Goal: Task Accomplishment & Management: Manage account settings

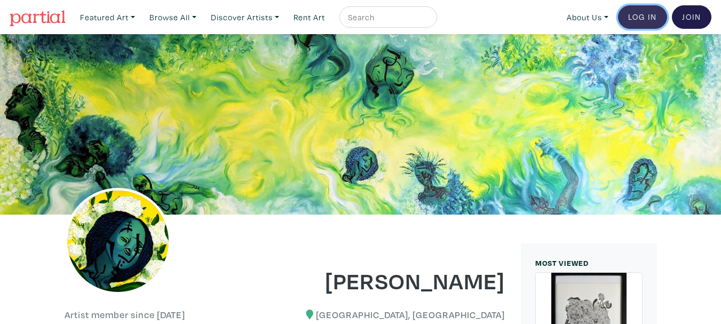
click at [661, 20] on link "Log In" at bounding box center [642, 16] width 49 height 23
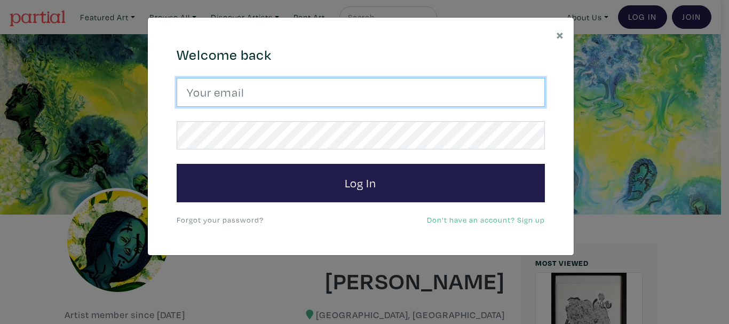
click at [293, 100] on input "email" at bounding box center [361, 92] width 368 height 29
type input "abuk.lual@gmail.com"
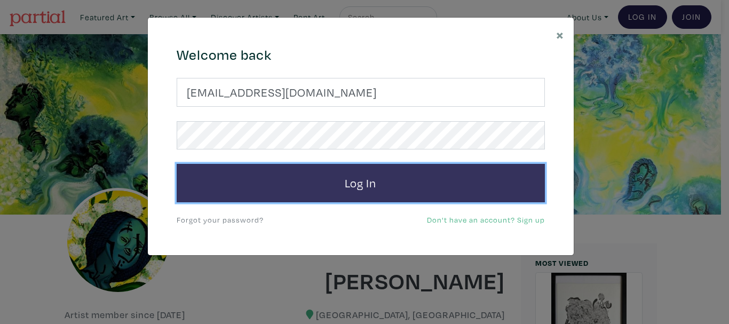
click at [450, 185] on button "Log In" at bounding box center [361, 183] width 368 height 38
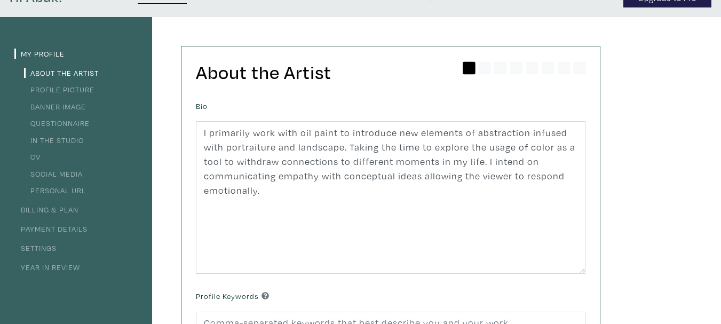
scroll to position [57, 0]
click at [37, 157] on link "CV" at bounding box center [32, 155] width 17 height 10
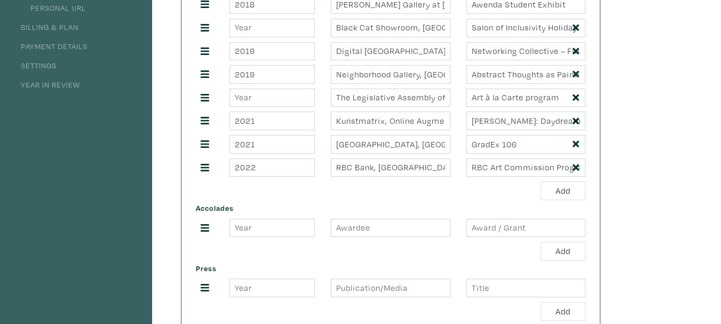
scroll to position [251, 0]
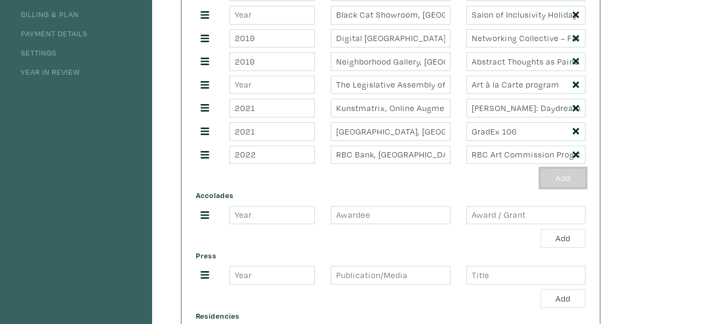
click at [563, 176] on button "Add" at bounding box center [562, 178] width 45 height 19
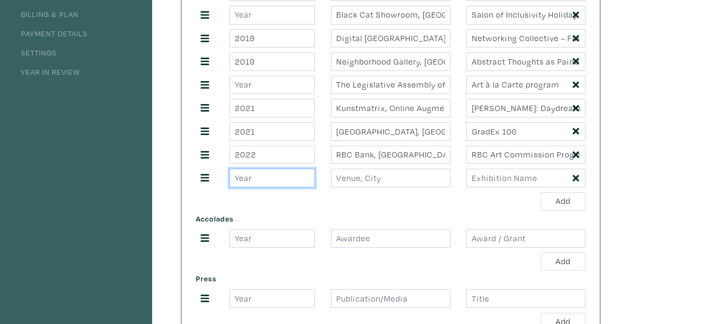
click at [264, 180] on input "number" at bounding box center [271, 178] width 85 height 19
type input "2024"
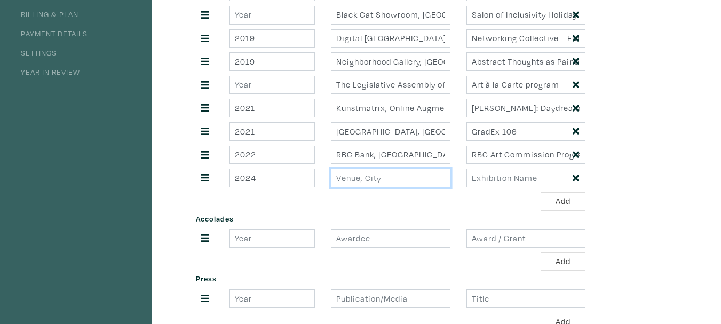
click at [382, 176] on input "text" at bounding box center [390, 178] width 119 height 19
type input "T"
type input "Yellow House Framing, Toronto, Ontario"
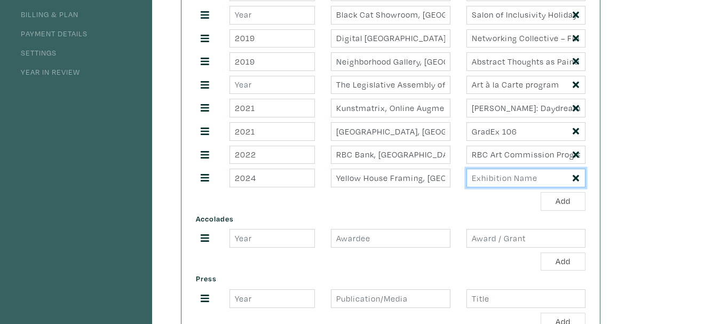
click at [511, 178] on input "text" at bounding box center [525, 178] width 119 height 19
type input "Window Installation Sept 2024"
click at [680, 183] on div "My Profile About the Artist Profile Picture Banner Image Questionnaire In the S…" at bounding box center [360, 170] width 721 height 696
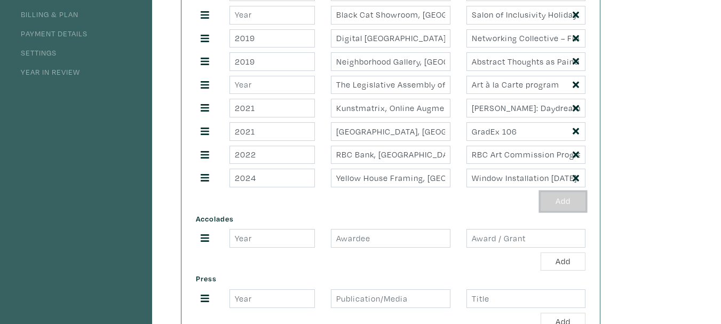
click at [551, 198] on button "Add" at bounding box center [562, 201] width 45 height 19
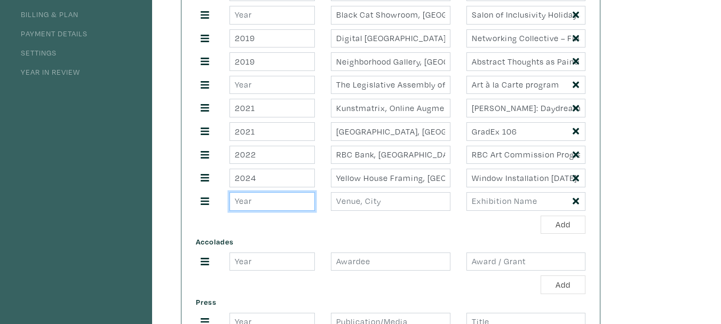
click at [297, 202] on input "number" at bounding box center [271, 201] width 85 height 19
type input "2024"
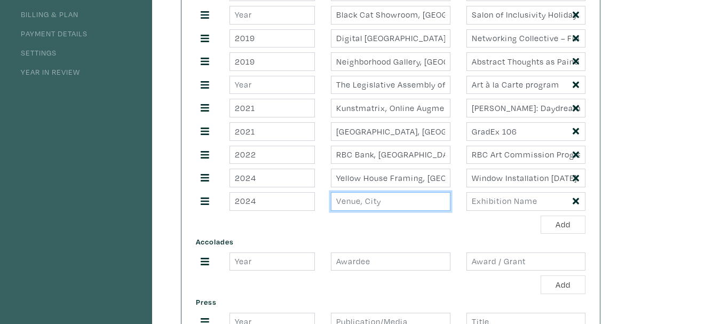
click at [367, 200] on input "text" at bounding box center [390, 201] width 119 height 19
click at [374, 202] on input "Ongoing Exhibition, Toronto, Ontario" at bounding box center [390, 201] width 119 height 19
click at [409, 203] on input "Women Art Assocciation , Toronto, Ontario" at bounding box center [390, 201] width 119 height 19
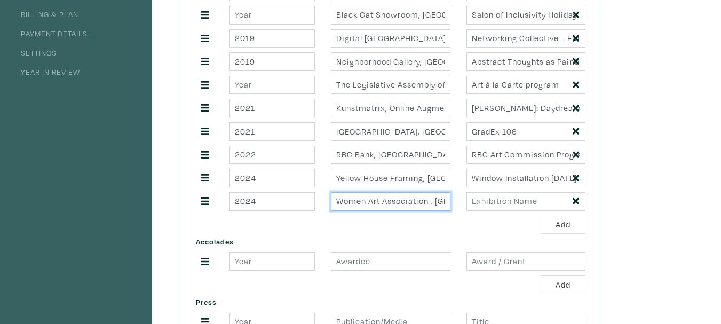
type input "Women Art Association , Toronto, Ontario"
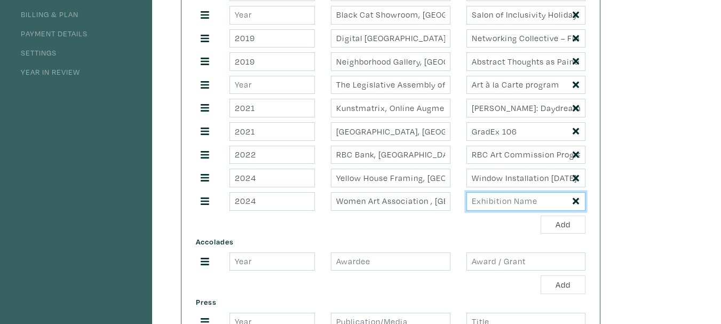
click at [499, 200] on input "text" at bounding box center [525, 201] width 119 height 19
type input "Ongoing Exhibition"
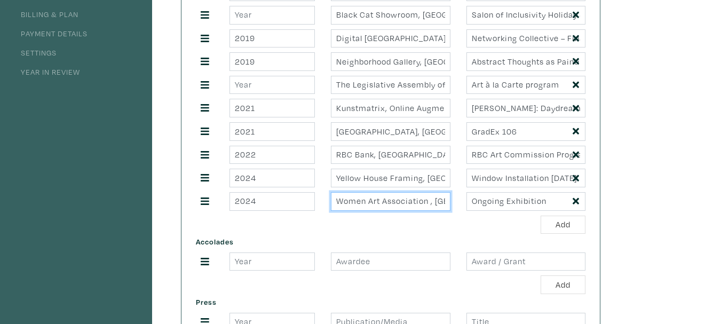
click at [430, 204] on input "Women Art Association , Toronto, Ontario" at bounding box center [390, 201] width 119 height 19
type input "Dignam Gallery , Toronto, Ontario"
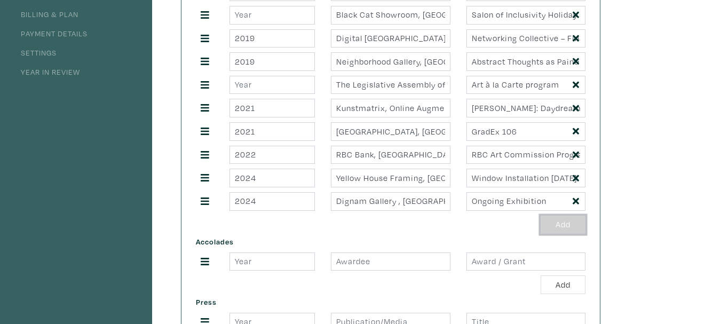
click at [565, 221] on button "Add" at bounding box center [562, 225] width 45 height 19
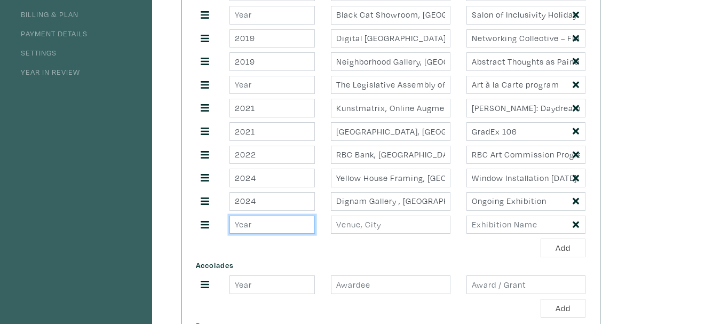
click at [267, 230] on input "number" at bounding box center [271, 225] width 85 height 19
type input "2024"
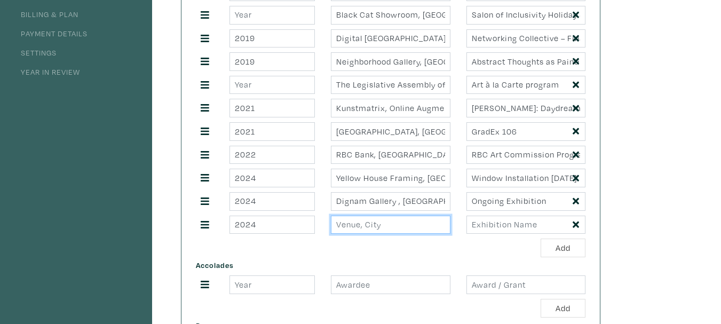
click at [379, 231] on input "text" at bounding box center [390, 225] width 119 height 19
type input "Propeller Gallery, Toronto, Ontario"
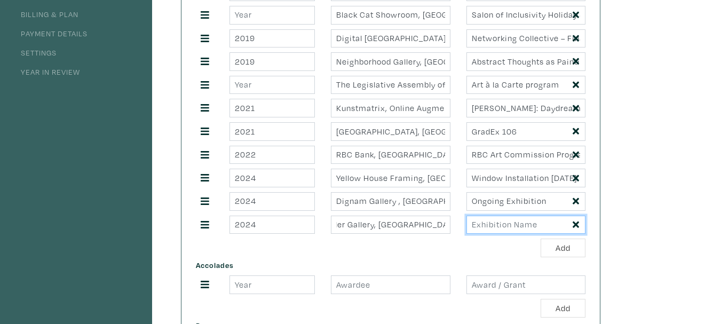
click at [491, 227] on input "text" at bounding box center [525, 225] width 119 height 19
drag, startPoint x: 555, startPoint y: 222, endPoint x: 599, endPoint y: 221, distance: 44.3
click at [599, 221] on div "CV Upcoming Exhibitions Add Select Past Exhibitions 2018 Ada Slaight Gallery at…" at bounding box center [390, 200] width 418 height 698
type input "Off the Wall Exhibition and Fundraiser"
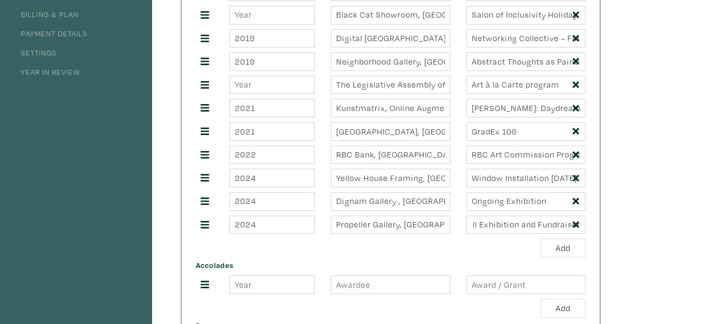
click at [486, 253] on div "Add" at bounding box center [390, 247] width 389 height 19
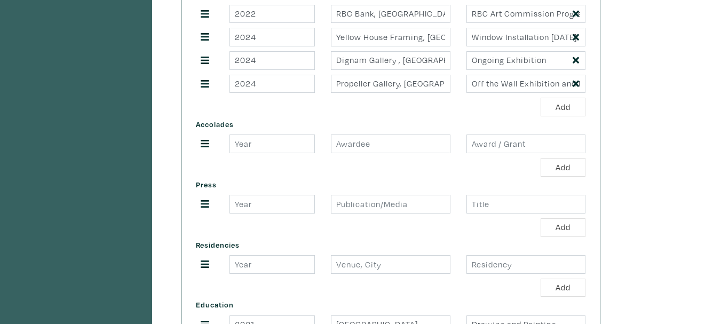
scroll to position [394, 0]
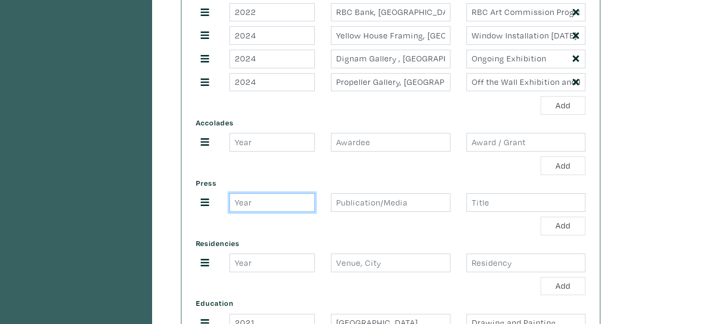
click at [286, 198] on input "number" at bounding box center [271, 202] width 85 height 19
click at [571, 110] on button "Add" at bounding box center [562, 105] width 45 height 19
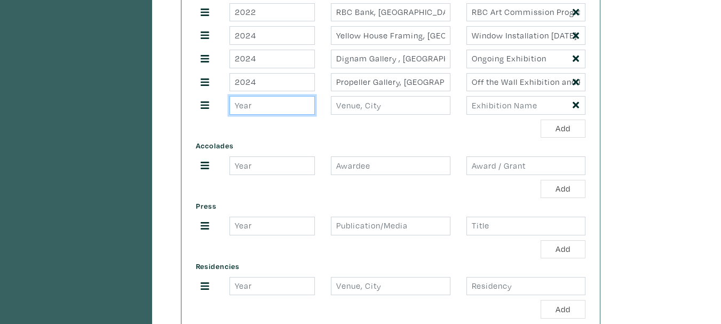
click at [256, 105] on input "number" at bounding box center [271, 105] width 85 height 19
type input "2025"
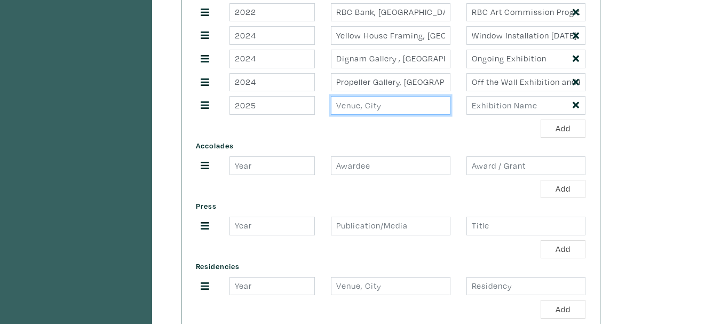
click at [360, 101] on input "text" at bounding box center [390, 105] width 119 height 19
type input "I"
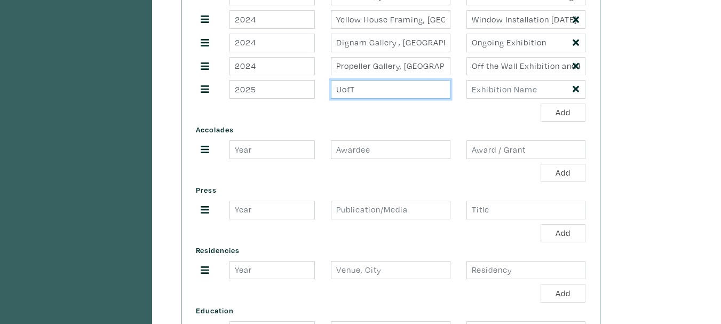
scroll to position [410, 0]
type input "UofT"
click at [577, 90] on icon at bounding box center [575, 88] width 6 height 6
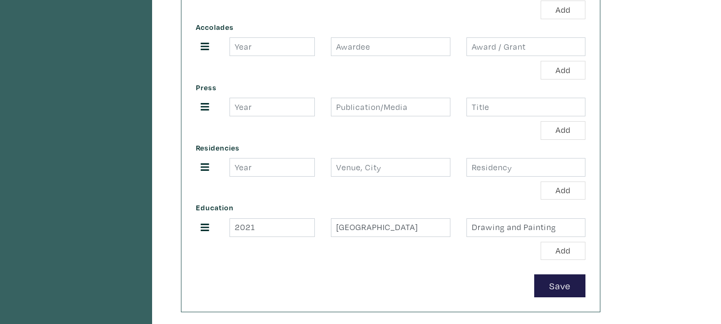
scroll to position [490, 0]
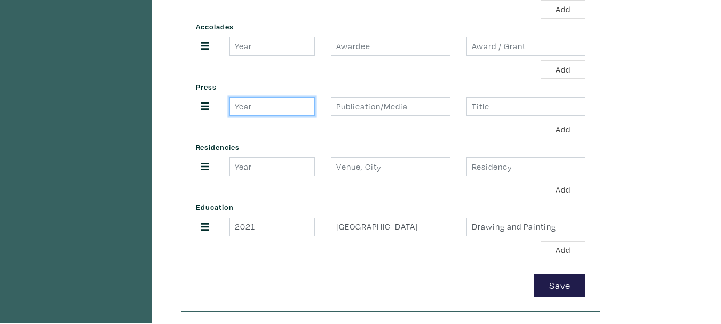
click at [265, 102] on input "number" at bounding box center [271, 106] width 85 height 19
type input "2025"
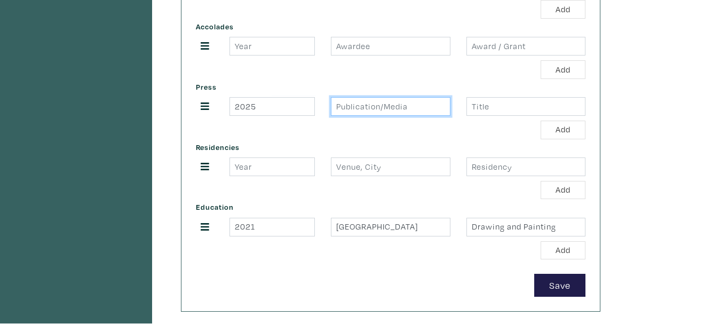
click at [361, 115] on input "text" at bounding box center [390, 106] width 119 height 19
type input "iJournal"
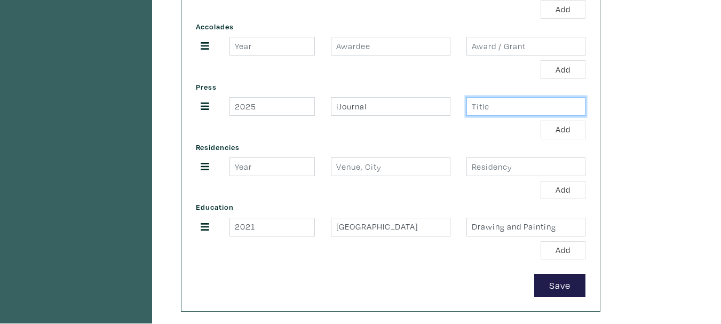
click at [514, 112] on input "text" at bounding box center [525, 106] width 119 height 19
click at [469, 108] on input ""Untitled"" at bounding box center [525, 106] width 119 height 19
type input "Cover Artwork - "Untitled""
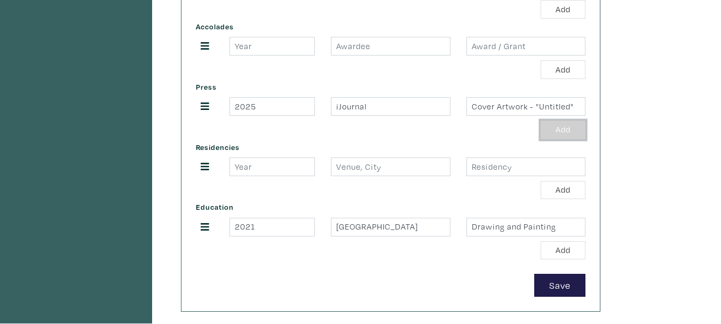
click at [556, 131] on button "Add" at bounding box center [562, 130] width 45 height 19
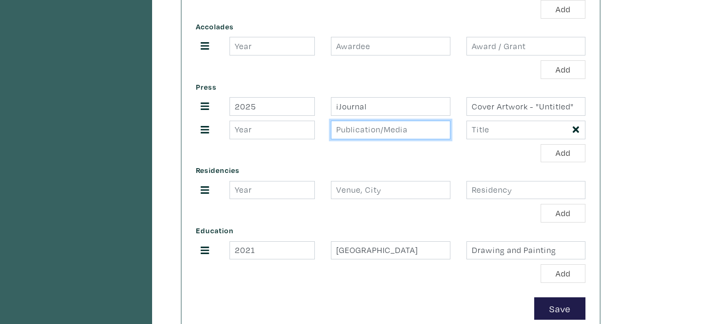
click at [358, 130] on input "text" at bounding box center [390, 130] width 119 height 19
paste input "Folia Literary"
type input "Folia Literary"
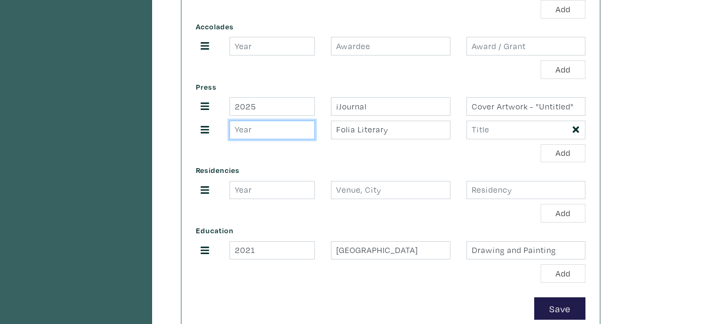
click at [281, 138] on input "number" at bounding box center [271, 130] width 85 height 19
type input "2025"
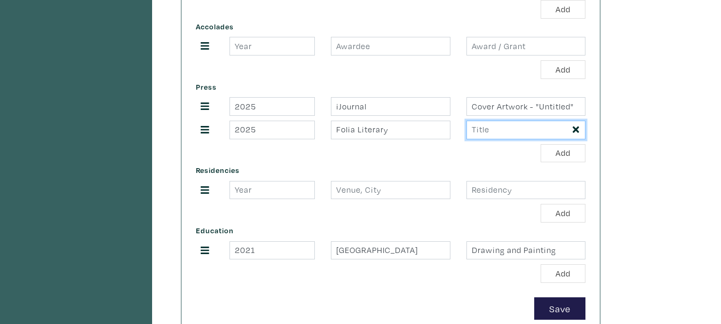
click at [503, 135] on input "text" at bounding box center [525, 130] width 119 height 19
paste input "Wanted: Freedom, Consumption and Signs of Black Liberation"
type input "Wanted: Freedom, Consumption and Signs of Black Liberation"
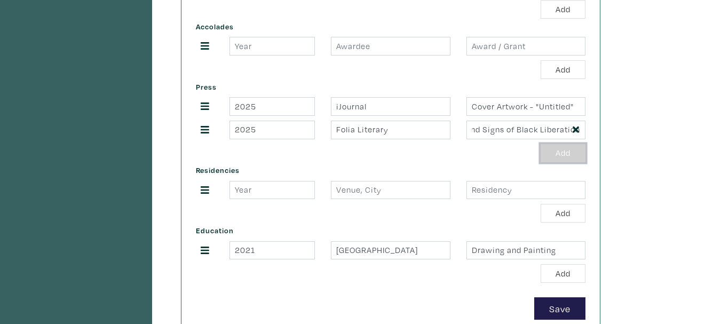
click at [568, 155] on button "Add" at bounding box center [562, 153] width 45 height 19
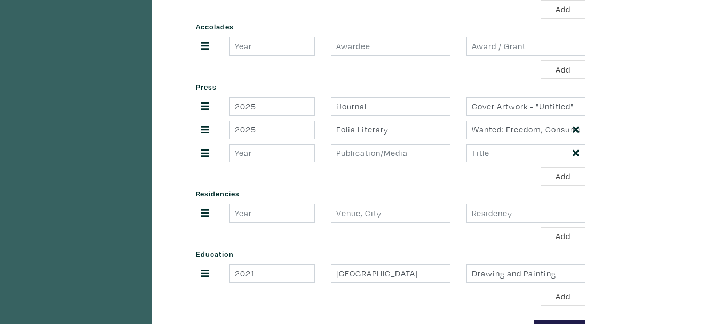
click at [576, 153] on icon at bounding box center [575, 153] width 6 height 6
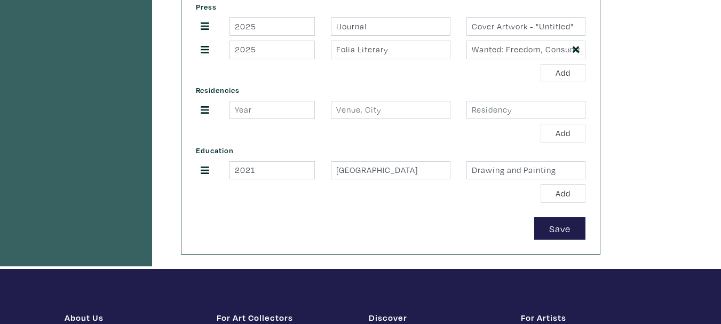
scroll to position [573, 0]
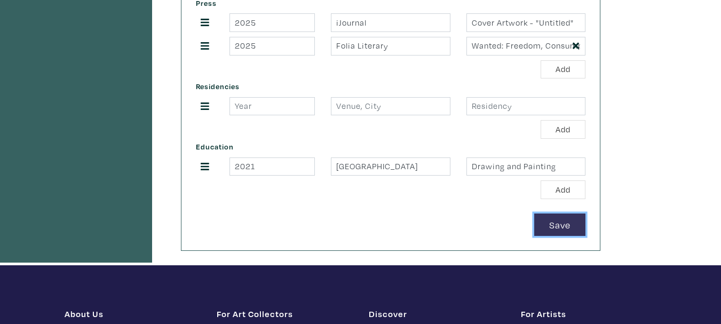
click at [556, 226] on button "Save" at bounding box center [559, 224] width 51 height 23
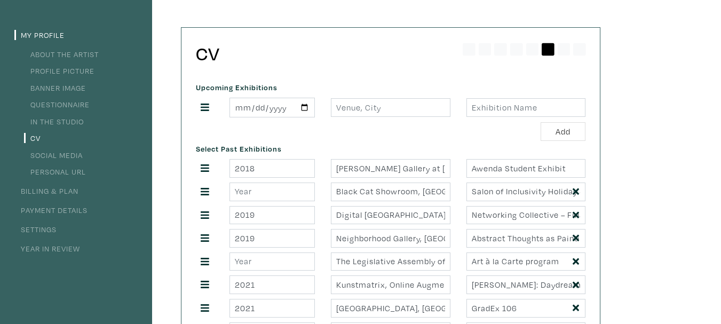
scroll to position [82, 0]
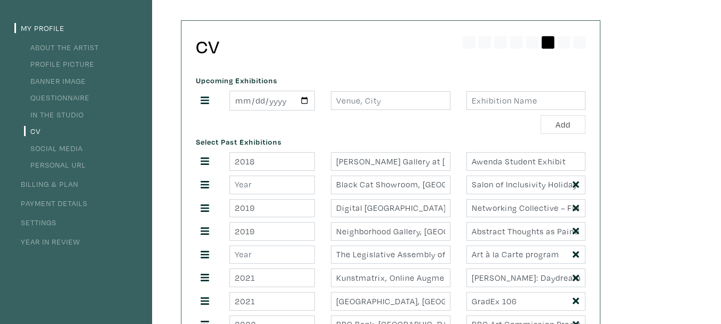
click at [78, 115] on link "In the Studio" at bounding box center [54, 114] width 60 height 10
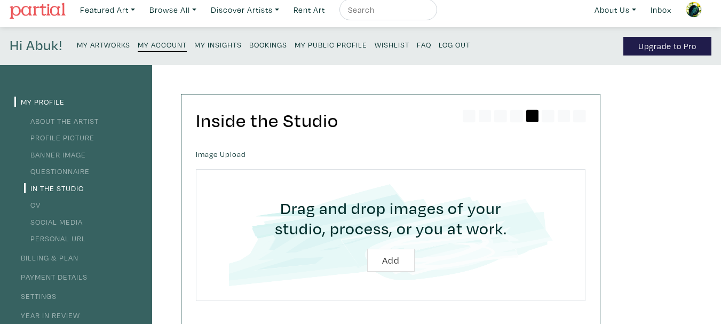
scroll to position [20, 0]
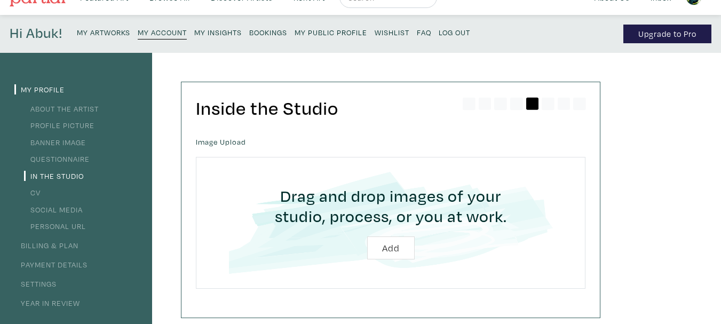
click at [105, 36] on small "My Artworks" at bounding box center [103, 32] width 53 height 10
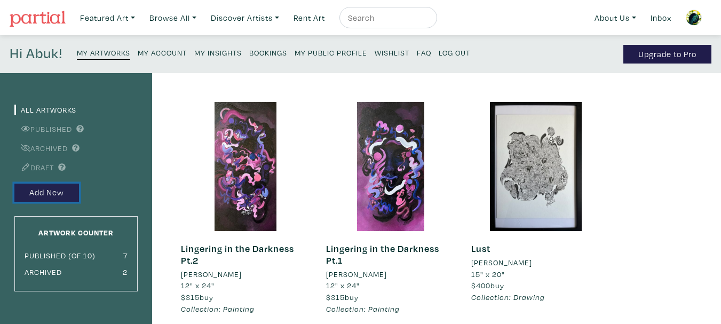
click at [59, 190] on button "Add New" at bounding box center [46, 193] width 65 height 19
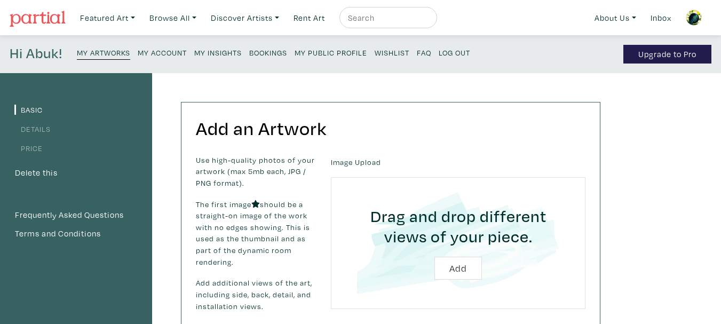
click at [468, 263] on input "file" at bounding box center [458, 242] width 225 height 101
type input "C:\fakepath\A.Lual_Untitled_20x20.jpg"
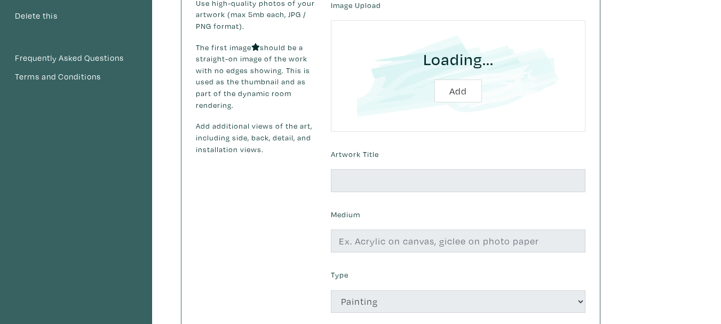
scroll to position [157, 0]
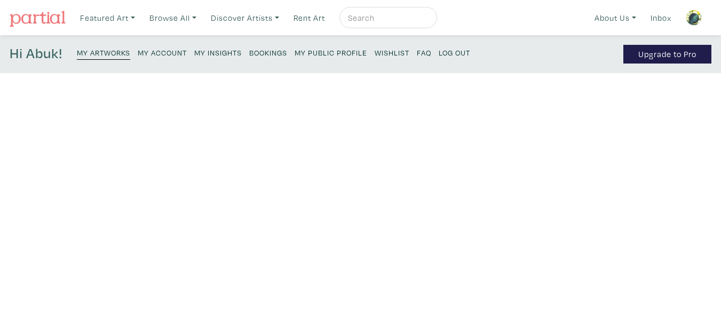
click at [365, 242] on div "Image Upload Drag and drop different views of your piece. Add" at bounding box center [458, 319] width 270 height 155
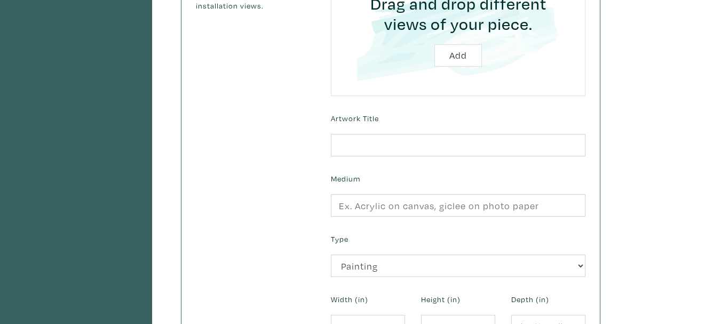
scroll to position [301, 0]
click at [380, 157] on form "Uploaded Images Image Upload Drag and drop different views of your piece. Add A…" at bounding box center [458, 113] width 270 height 521
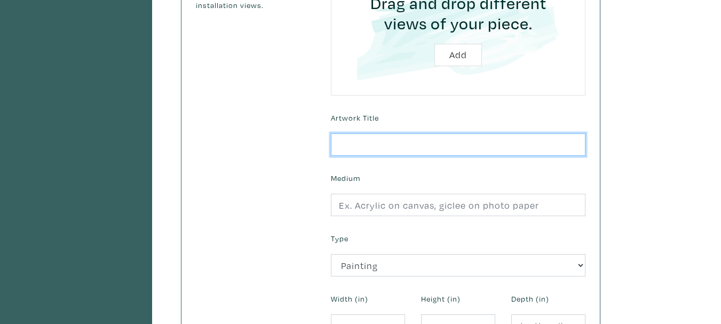
click at [380, 149] on input "text" at bounding box center [458, 144] width 254 height 23
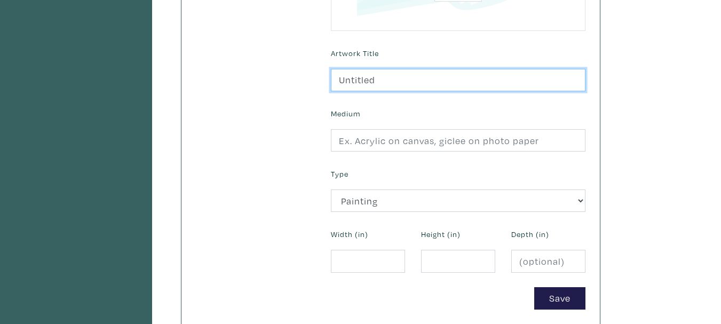
scroll to position [366, 0]
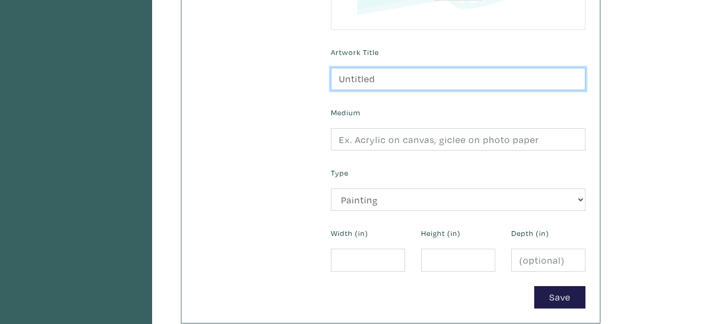
type input "Untitled"
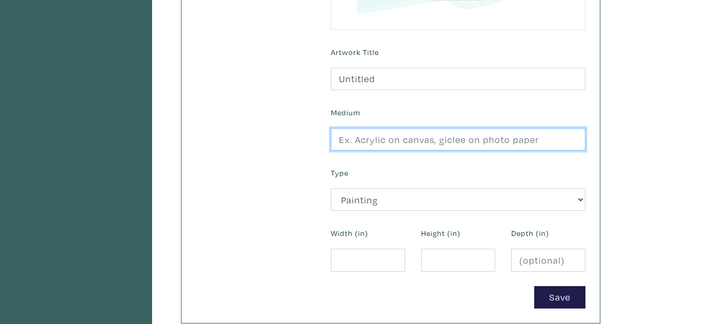
click at [381, 145] on input "text" at bounding box center [458, 139] width 254 height 23
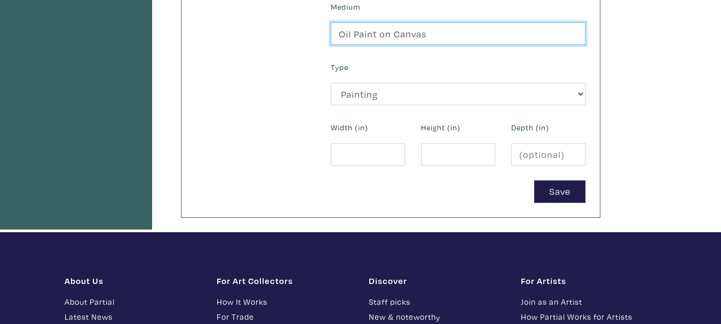
scroll to position [473, 0]
type input "Oil Paint on Canvas"
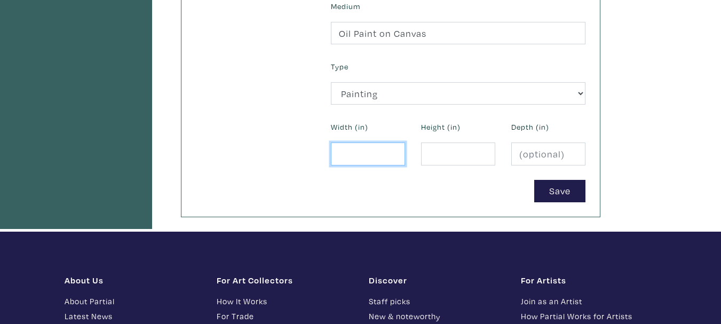
click at [358, 157] on input "number" at bounding box center [368, 153] width 74 height 23
type input "20"
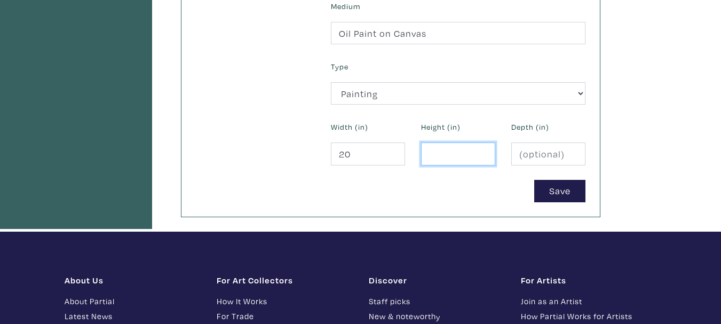
click at [442, 155] on input "number" at bounding box center [458, 153] width 74 height 23
type input "20"
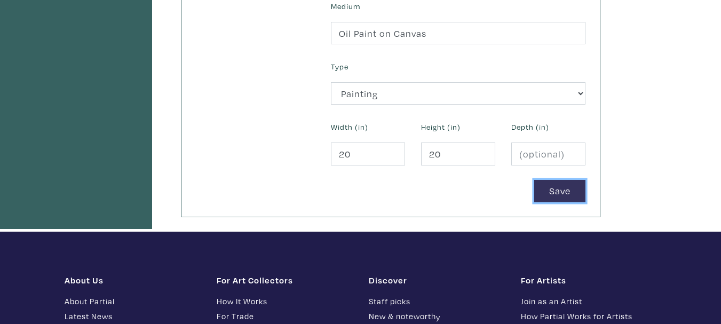
click at [544, 188] on button "Save" at bounding box center [559, 191] width 51 height 23
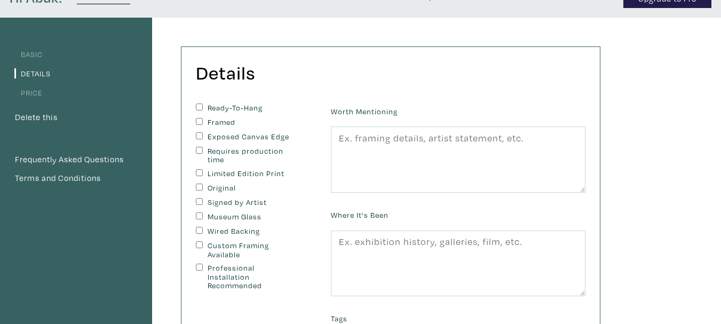
scroll to position [56, 0]
click at [211, 184] on label "Original" at bounding box center [252, 187] width 89 height 9
click at [203, 184] on input "Original" at bounding box center [199, 186] width 7 height 7
checkbox input "true"
click at [211, 192] on div "Original" at bounding box center [255, 188] width 119 height 10
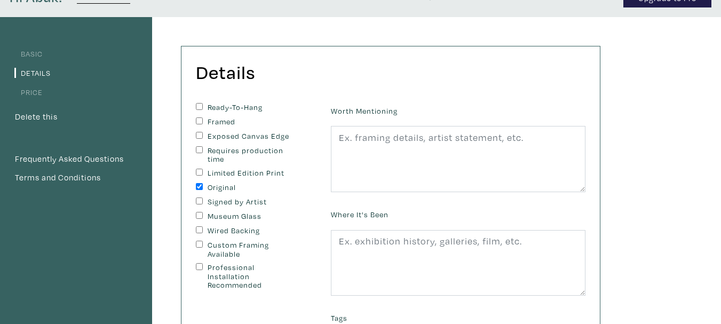
click at [215, 200] on label "Signed by Artist" at bounding box center [252, 201] width 89 height 9
click at [203, 200] on input "Signed by Artist" at bounding box center [199, 200] width 7 height 7
checkbox input "true"
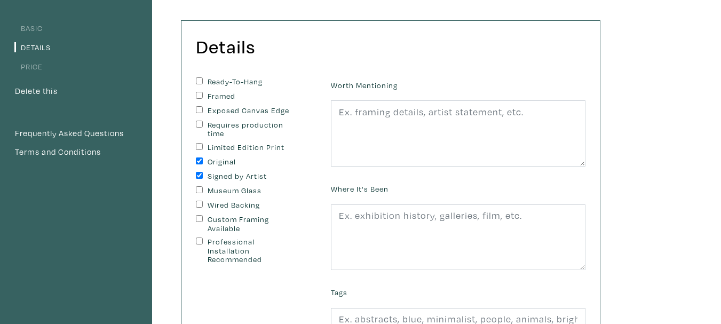
scroll to position [83, 0]
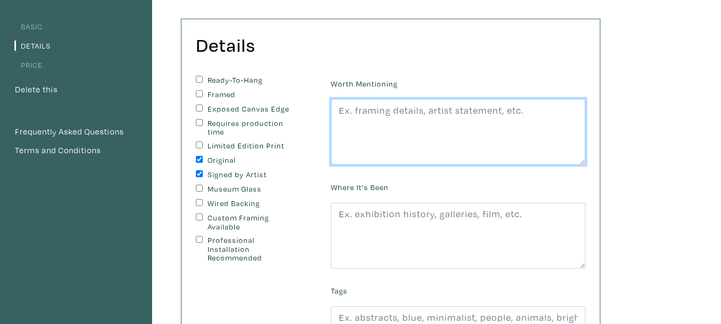
click at [423, 126] on textarea at bounding box center [458, 132] width 254 height 66
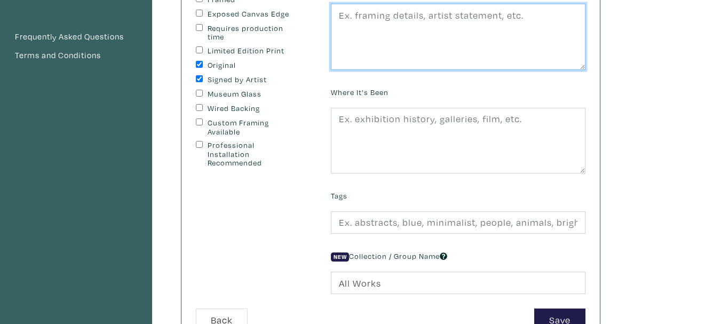
scroll to position [179, 0]
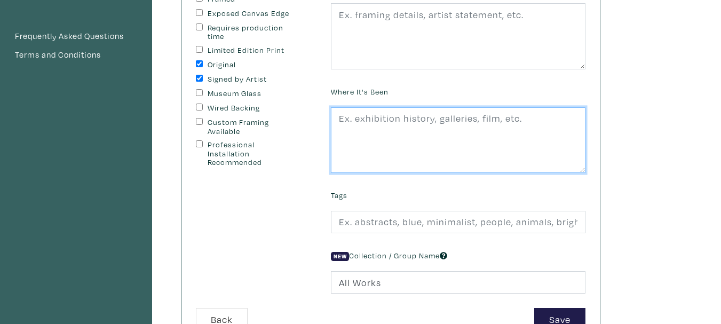
click at [423, 126] on textarea at bounding box center [458, 140] width 254 height 66
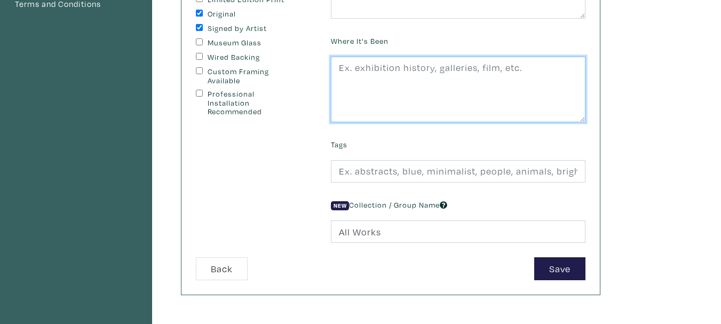
scroll to position [233, 0]
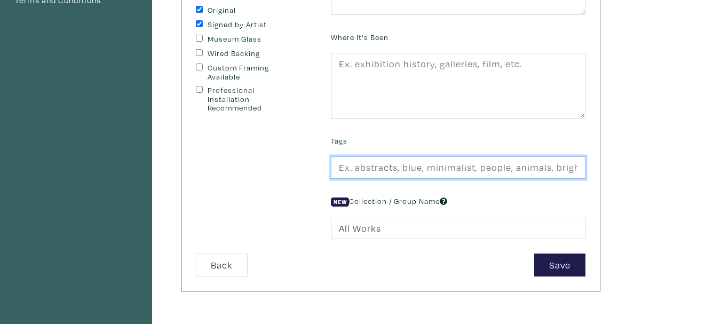
click at [428, 169] on input "text" at bounding box center [458, 167] width 254 height 23
type input "abstract, contemporary, yellow, pink, blue, black, minimalist"
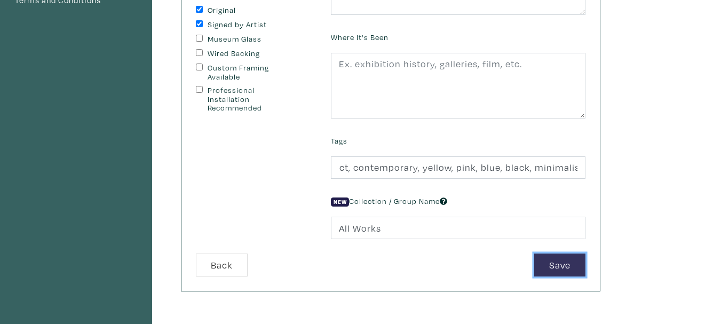
click at [557, 267] on button "Save" at bounding box center [559, 264] width 51 height 23
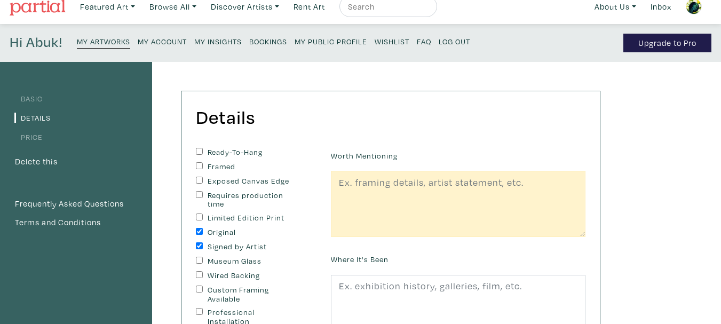
scroll to position [11, 0]
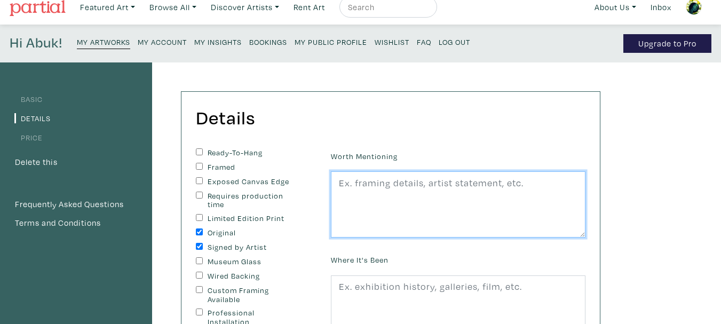
click at [421, 181] on textarea at bounding box center [458, 204] width 254 height 66
paste textarea "the Gallery Director position at Alison Milne Co. With a Bachelor of Fine Arts …"
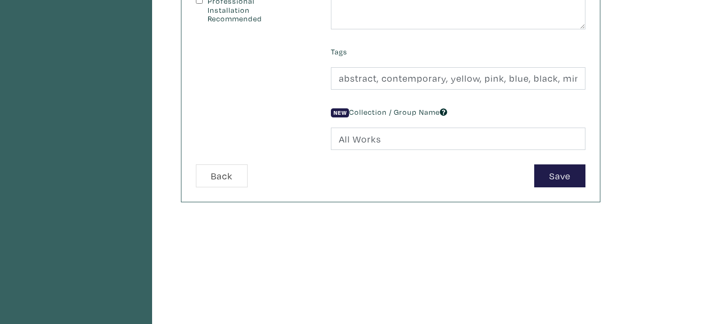
scroll to position [324, 0]
type textarea "the Gallery Director position at Alison Milne Co. With a Bachelor of Fine Arts …"
click at [566, 170] on button "Save" at bounding box center [559, 174] width 51 height 23
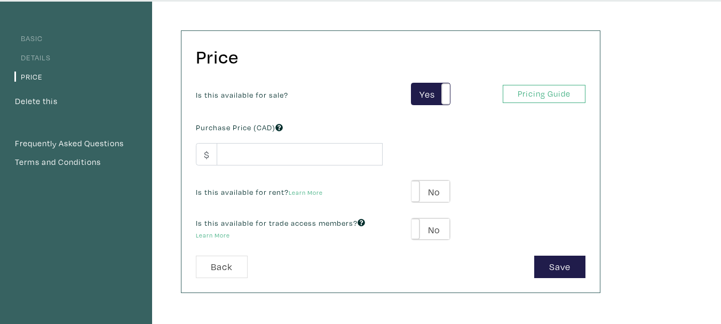
scroll to position [73, 0]
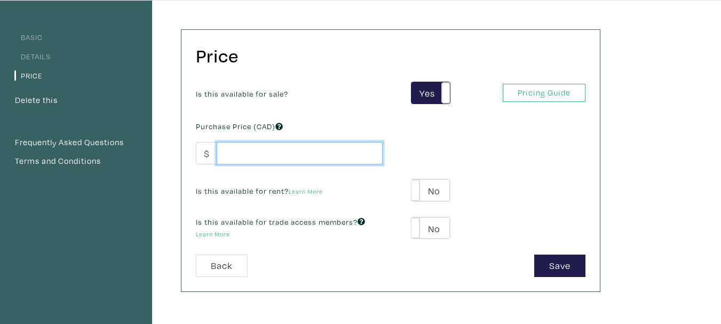
click at [278, 158] on input "number" at bounding box center [300, 153] width 166 height 23
type input "250.00"
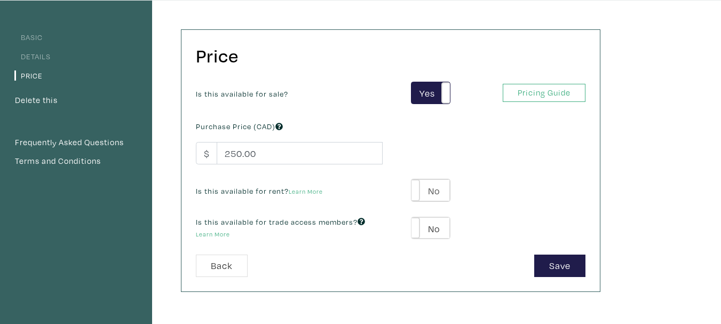
click at [445, 201] on div "Yes No" at bounding box center [430, 190] width 39 height 23
type input "25"
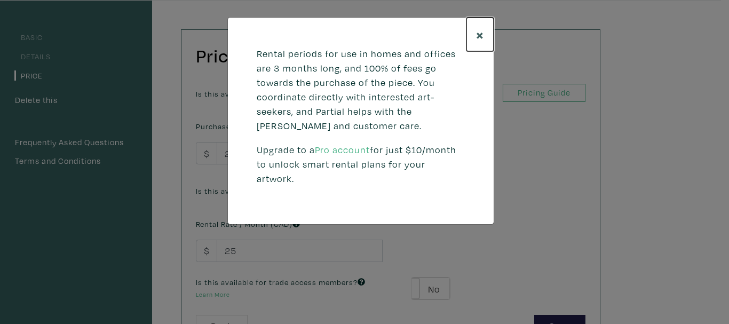
click at [480, 29] on span "×" at bounding box center [480, 34] width 8 height 19
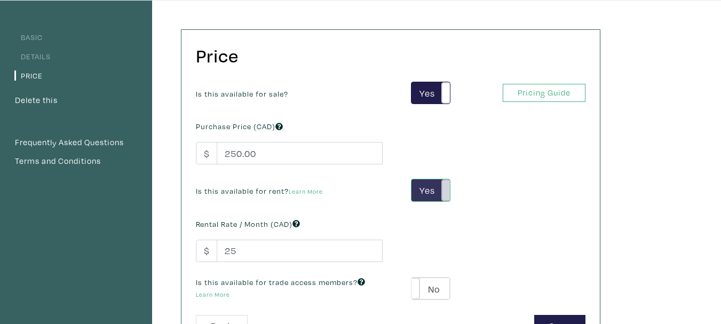
drag, startPoint x: 431, startPoint y: 233, endPoint x: 447, endPoint y: 187, distance: 48.9
click at [447, 187] on div "Is this available for sale? Yes No Yes No Pricing Guide PRO Purchase Price (CAD…" at bounding box center [390, 198] width 405 height 233
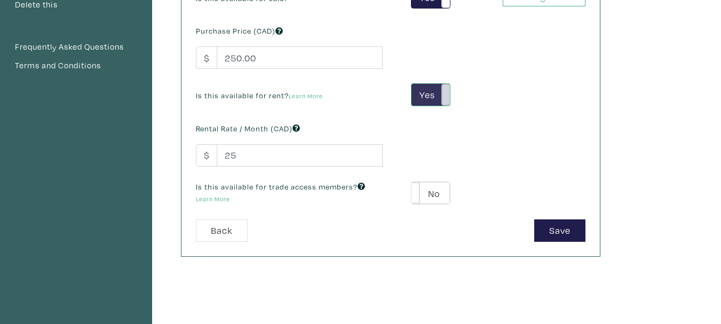
scroll to position [169, 0]
click at [426, 95] on label "Yes" at bounding box center [430, 94] width 38 height 22
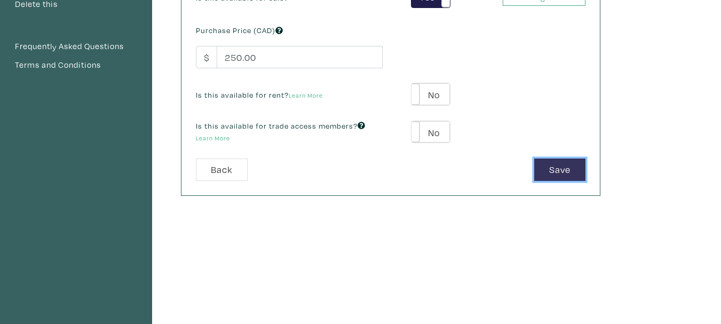
click at [567, 165] on button "Save" at bounding box center [559, 169] width 51 height 23
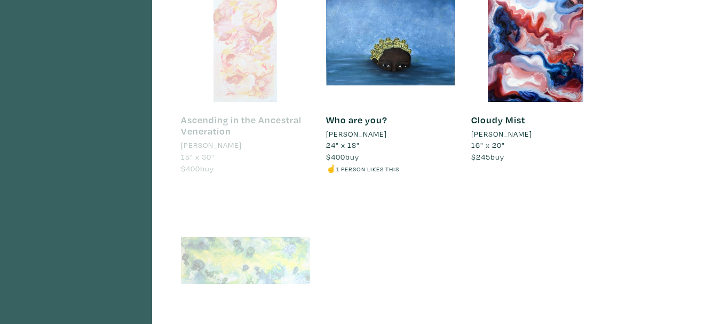
scroll to position [586, 0]
click at [244, 84] on div at bounding box center [245, 36] width 129 height 129
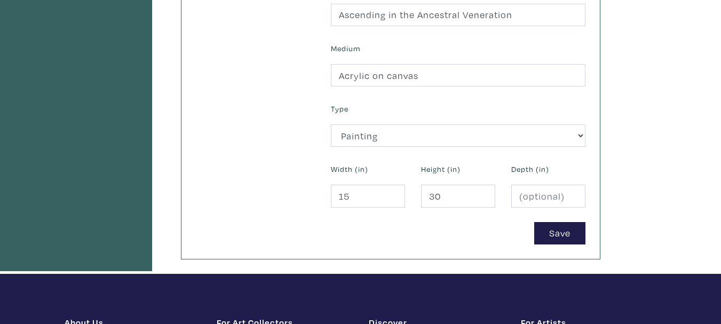
scroll to position [427, 0]
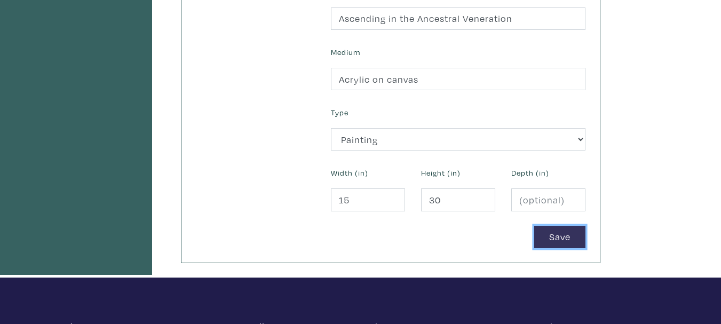
click at [541, 236] on button "Save" at bounding box center [559, 237] width 51 height 23
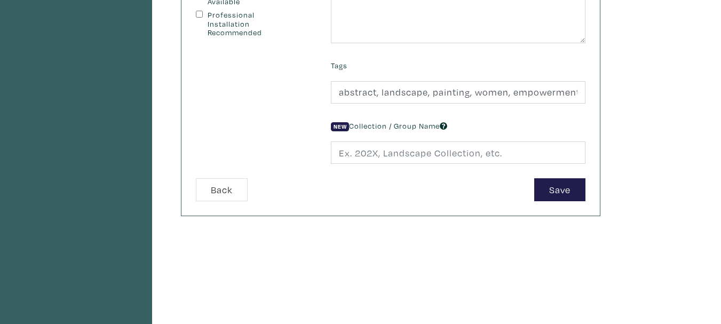
scroll to position [309, 0]
click at [539, 192] on button "Save" at bounding box center [559, 189] width 51 height 23
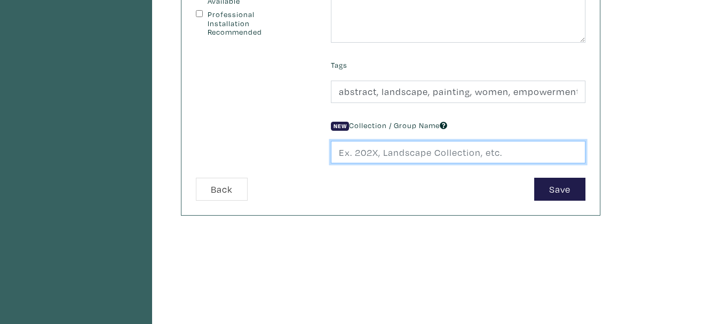
click at [431, 154] on input "text" at bounding box center [458, 152] width 254 height 23
type input "All Works"
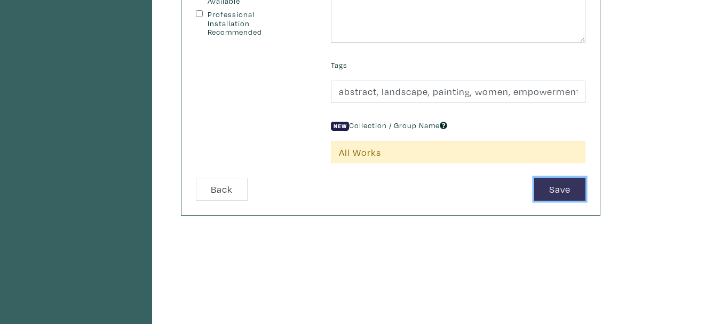
click at [558, 185] on button "Save" at bounding box center [559, 189] width 51 height 23
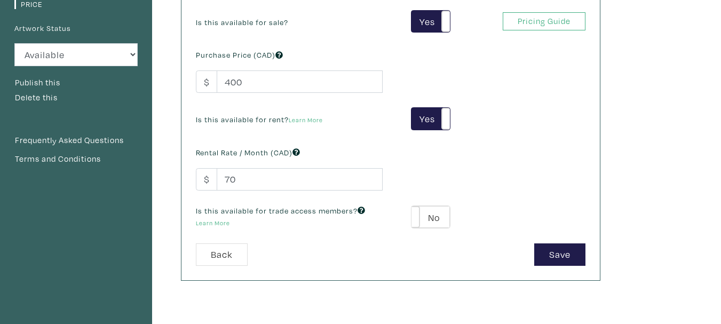
scroll to position [143, 0]
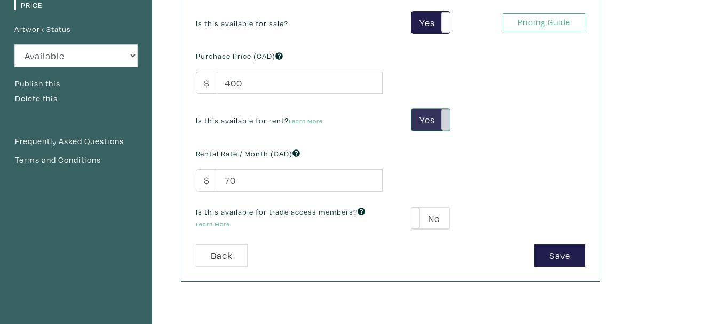
click at [442, 122] on span at bounding box center [449, 120] width 17 height 22
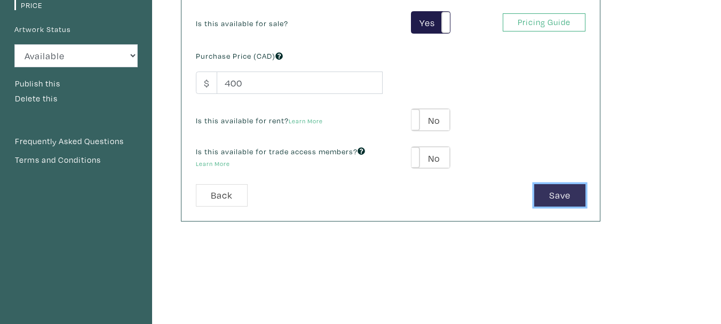
click at [535, 197] on button "Save" at bounding box center [559, 195] width 51 height 23
